Goal: Find specific page/section: Find specific page/section

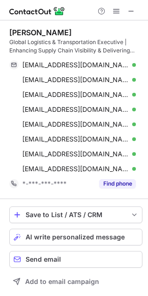
scroll to position [314, 141]
